Goal: Transaction & Acquisition: Purchase product/service

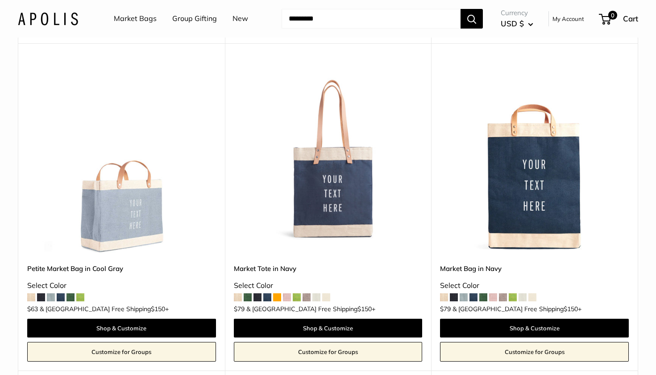
scroll to position [3664, 0]
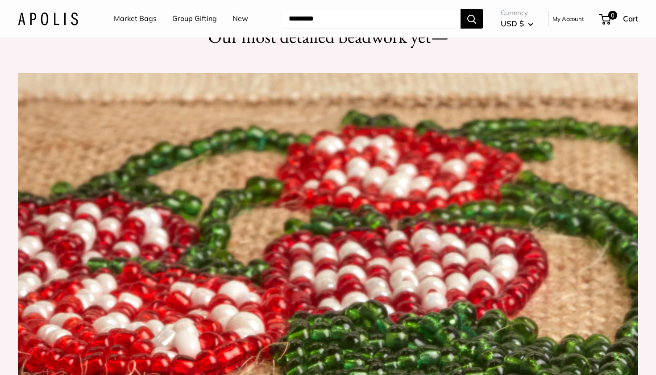
scroll to position [895, 0]
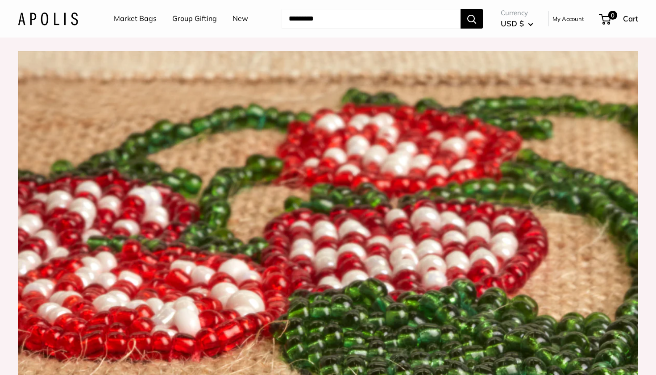
click at [325, 20] on input "Search..." at bounding box center [370, 19] width 179 height 20
type input "***"
click at [472, 18] on button "Search" at bounding box center [471, 19] width 22 height 20
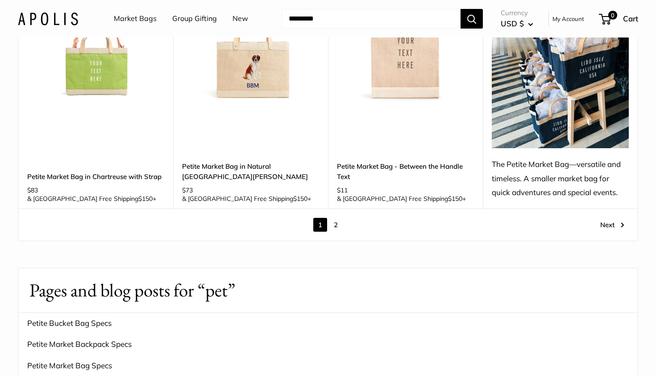
scroll to position [1325, 0]
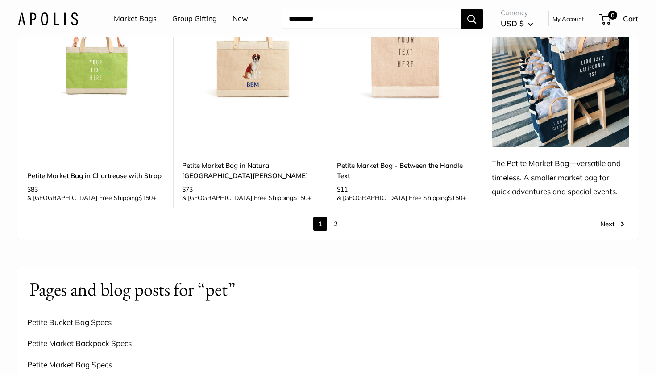
click at [336, 217] on link "2" at bounding box center [336, 224] width 14 height 14
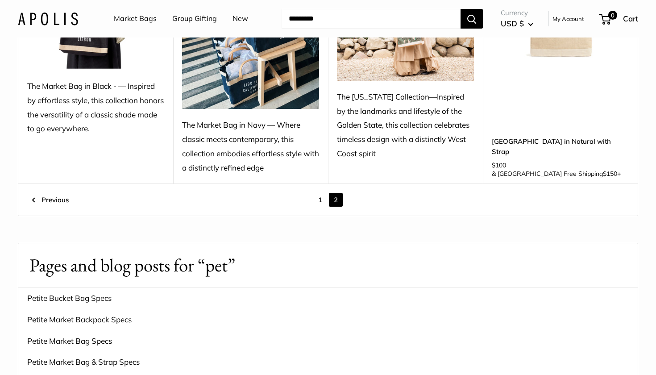
scroll to position [227, 0]
